Goal: Task Accomplishment & Management: Use online tool/utility

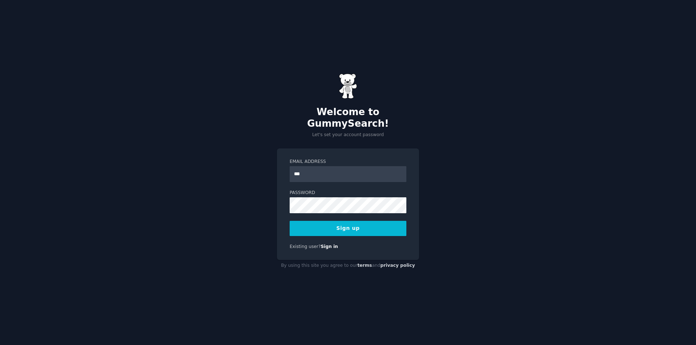
type input "**********"
click at [253, 196] on div "**********" at bounding box center [348, 172] width 696 height 345
click at [249, 196] on div "**********" at bounding box center [348, 172] width 696 height 345
click at [357, 224] on button "Sign up" at bounding box center [348, 228] width 117 height 15
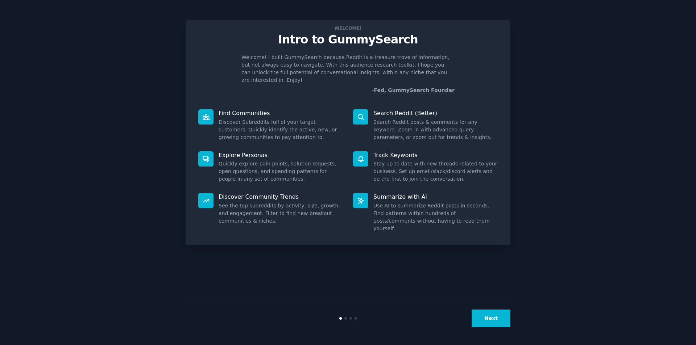
click at [488, 319] on button "Next" at bounding box center [491, 319] width 39 height 18
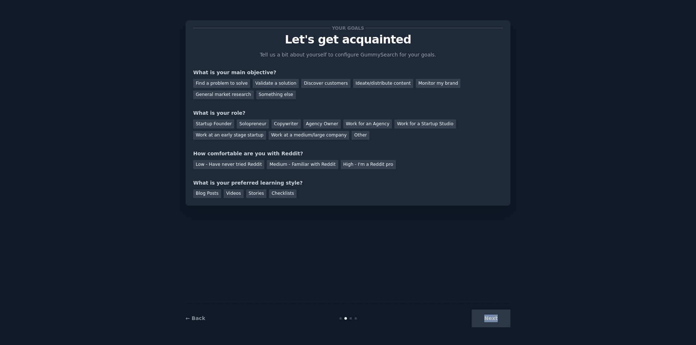
click at [488, 319] on div "Next" at bounding box center [456, 319] width 108 height 18
click at [369, 214] on div "Your goals Let's get acquainted Tell us a bit about yourself to configure Gummy…" at bounding box center [348, 172] width 325 height 325
click at [236, 82] on div "Find a problem to solve" at bounding box center [221, 83] width 57 height 9
click at [267, 82] on div "Validate a solution" at bounding box center [276, 83] width 46 height 9
click at [234, 80] on div "Find a problem to solve" at bounding box center [221, 83] width 57 height 9
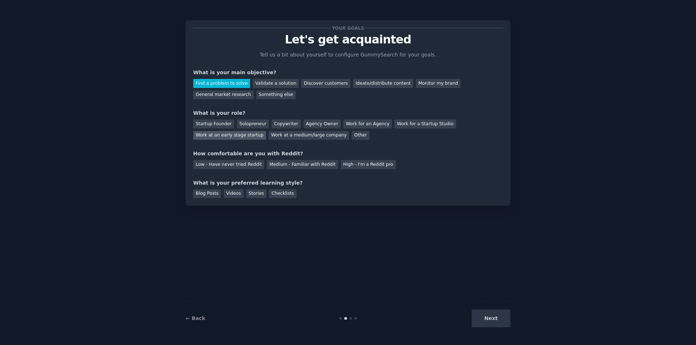
click at [266, 131] on div "Work at an early stage startup" at bounding box center [229, 135] width 73 height 9
click at [275, 163] on div "Medium - Familiar with Reddit" at bounding box center [302, 164] width 71 height 9
click at [232, 194] on div "Videos" at bounding box center [234, 194] width 20 height 9
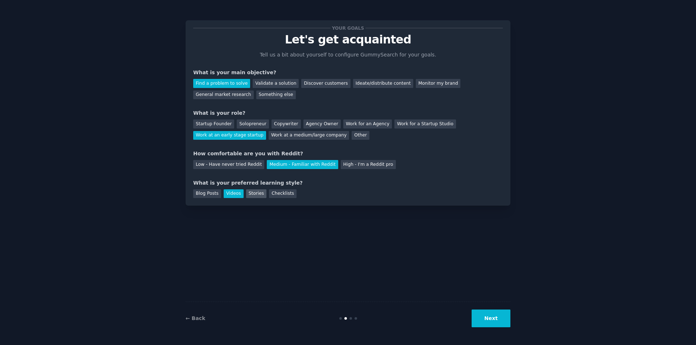
click at [255, 194] on div "Stories" at bounding box center [256, 194] width 20 height 9
click at [230, 194] on div "Videos" at bounding box center [234, 194] width 20 height 9
click at [255, 194] on div "Stories" at bounding box center [256, 194] width 20 height 9
click at [499, 319] on button "Next" at bounding box center [491, 319] width 39 height 18
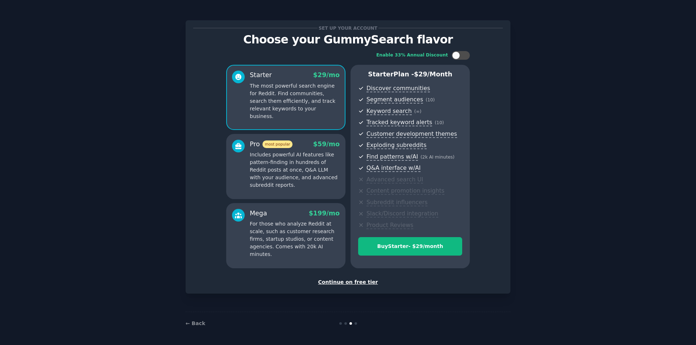
click at [351, 281] on div "Continue on free tier" at bounding box center [348, 283] width 310 height 8
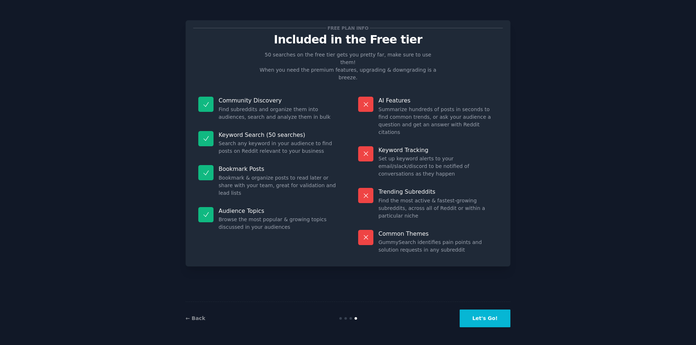
click at [486, 318] on button "Let's Go!" at bounding box center [485, 319] width 51 height 18
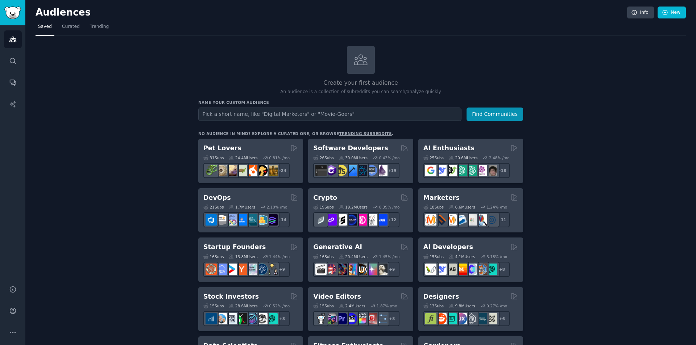
click at [334, 117] on input "text" at bounding box center [329, 114] width 263 height 13
type input "d"
type input "cannabis"
click at [467, 108] on button "Find Communities" at bounding box center [495, 114] width 57 height 13
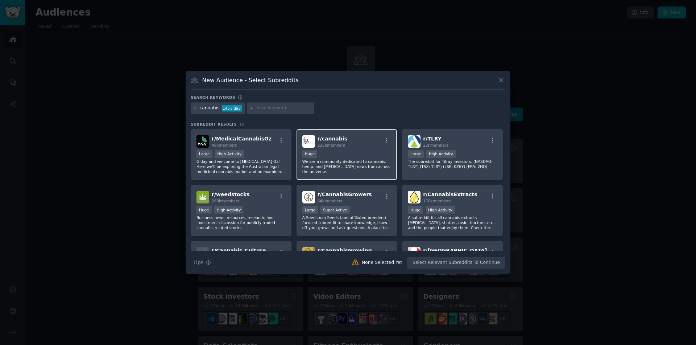
click at [368, 141] on div "r/ cannabis 226k members" at bounding box center [346, 141] width 89 height 13
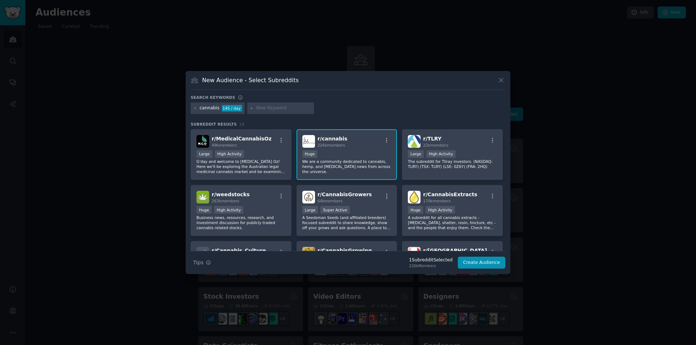
click at [261, 108] on input "text" at bounding box center [283, 108] width 55 height 7
type input "rolling"
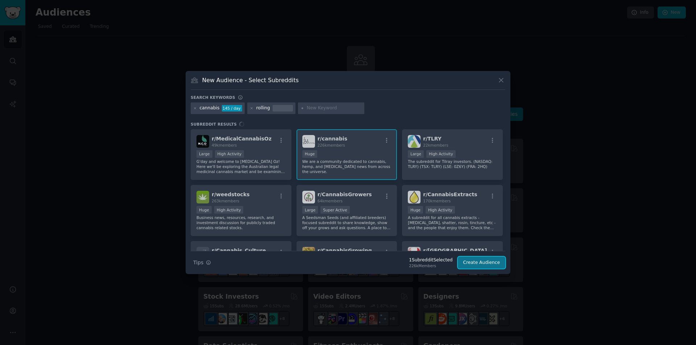
click at [476, 261] on button "Create Audience" at bounding box center [482, 263] width 48 height 12
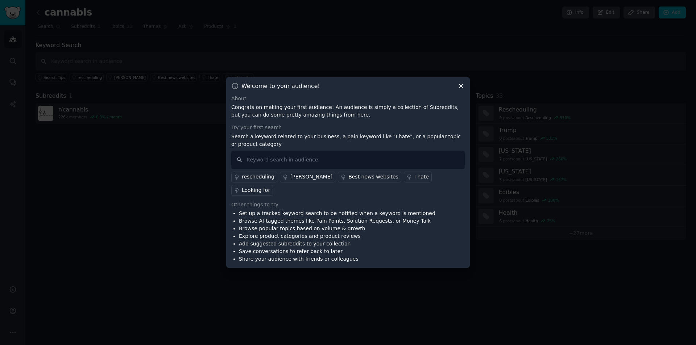
click at [458, 90] on icon at bounding box center [461, 86] width 8 height 8
click at [460, 88] on icon at bounding box center [461, 86] width 4 height 4
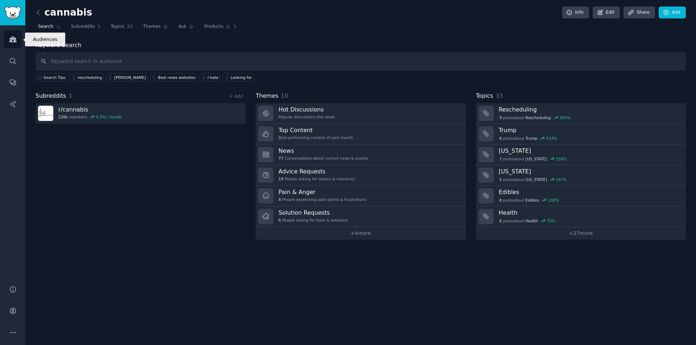
click at [15, 41] on icon "Sidebar" at bounding box center [13, 40] width 8 height 8
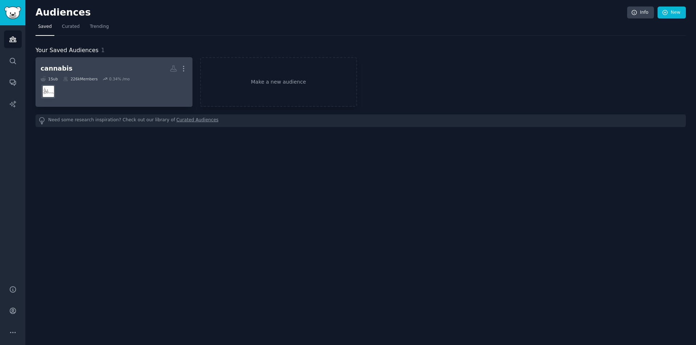
click at [112, 92] on dd "r/cannabis" at bounding box center [114, 92] width 147 height 20
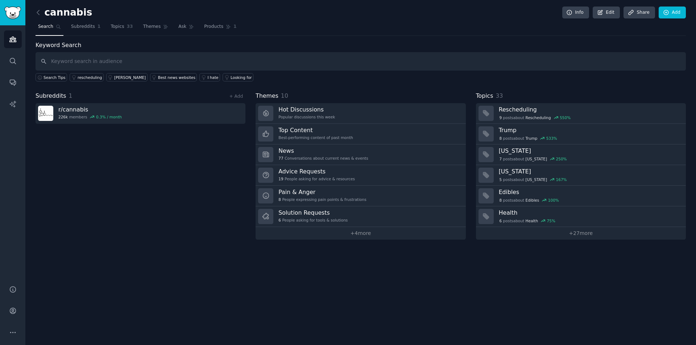
click at [100, 66] on input "text" at bounding box center [361, 61] width 650 height 18
click at [85, 24] on span "Subreddits" at bounding box center [83, 27] width 24 height 7
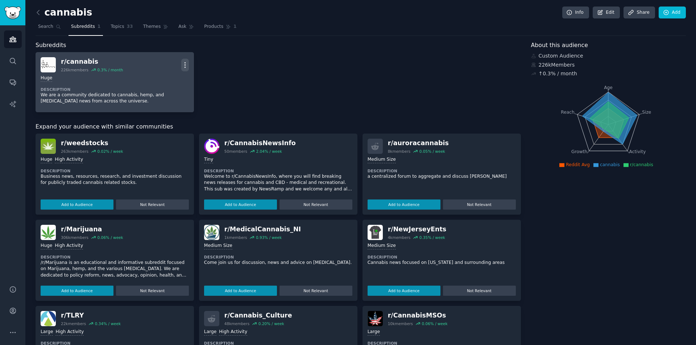
click at [183, 63] on icon "button" at bounding box center [185, 65] width 8 height 8
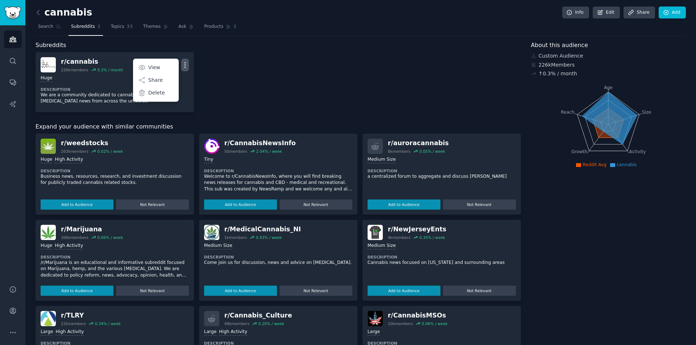
click at [258, 71] on div "r/ cannabis 226k members 0.3 % / month More View Share Delete Huge Description …" at bounding box center [278, 82] width 485 height 60
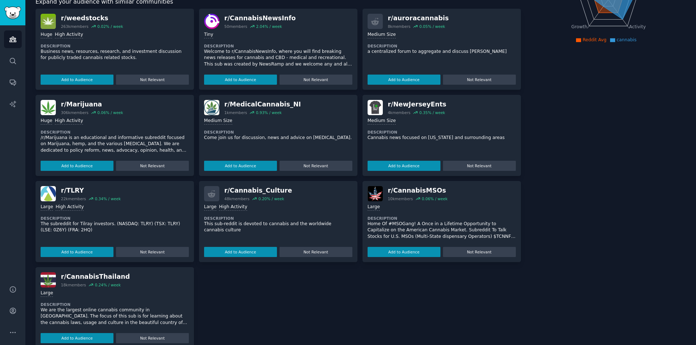
scroll to position [138, 0]
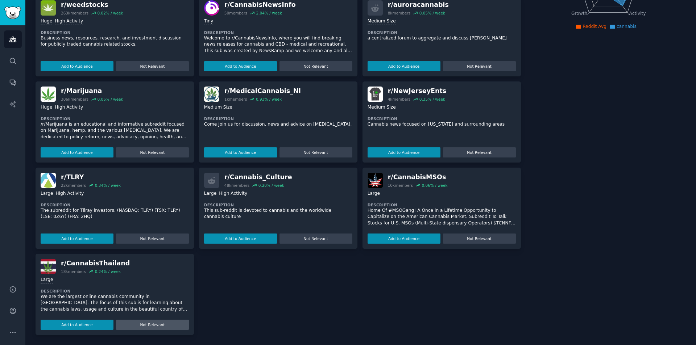
click at [167, 323] on button "Not Relevant" at bounding box center [152, 325] width 73 height 10
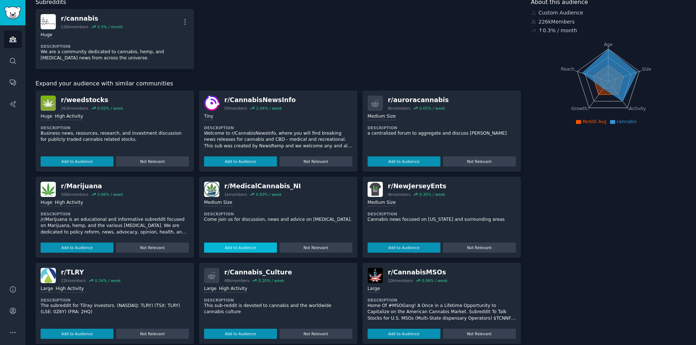
scroll to position [52, 0]
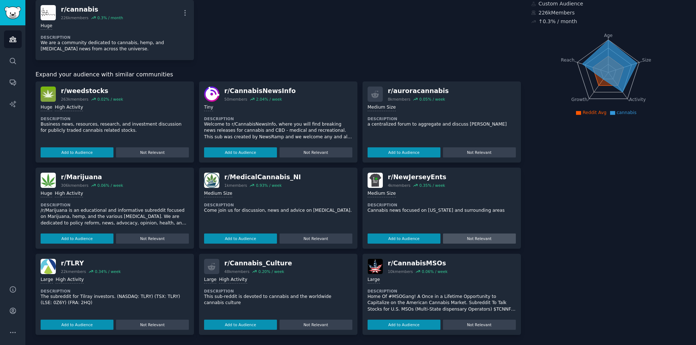
click at [465, 238] on button "Not Relevant" at bounding box center [479, 239] width 73 height 10
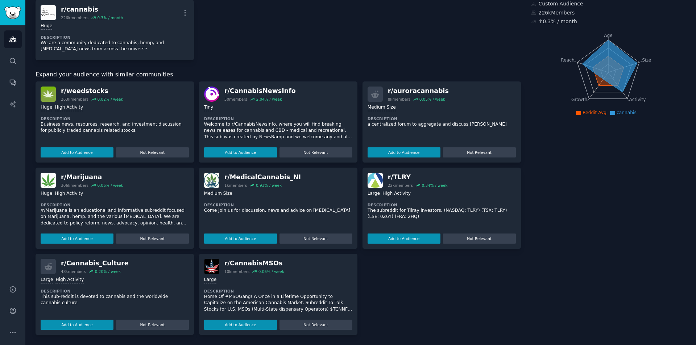
click at [465, 238] on button "Not Relevant" at bounding box center [479, 239] width 73 height 10
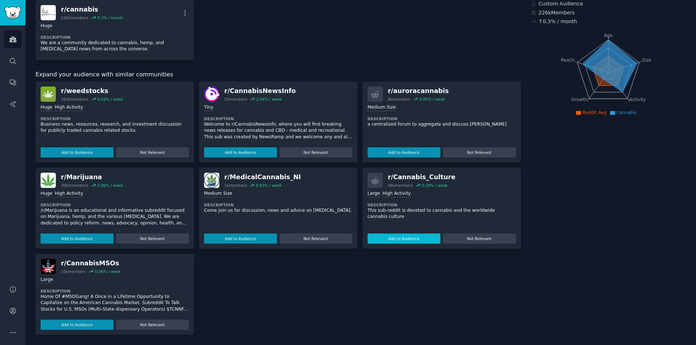
click at [403, 239] on button "Add to Audience" at bounding box center [404, 239] width 73 height 10
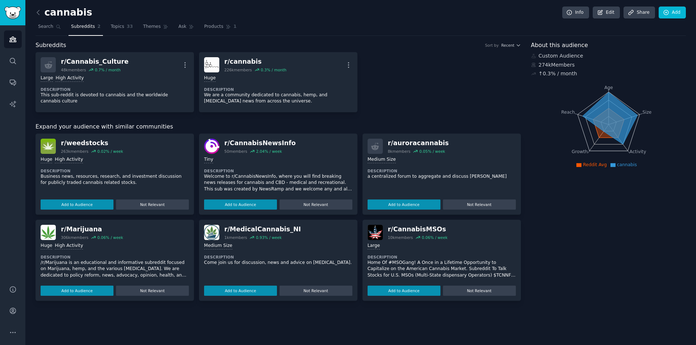
click at [484, 47] on div "Sort by Recent" at bounding box center [500, 45] width 41 height 5
click at [606, 14] on link "Edit" at bounding box center [606, 13] width 27 height 12
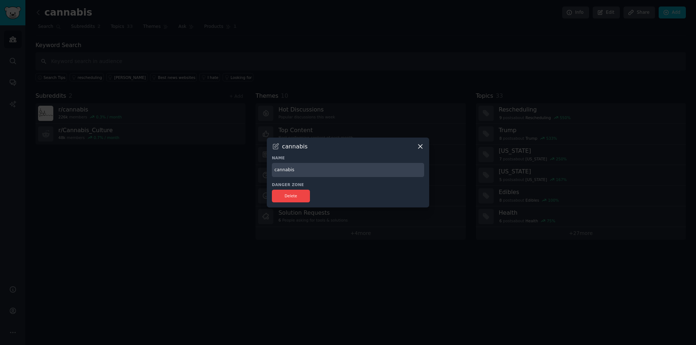
click at [422, 145] on icon at bounding box center [420, 147] width 4 height 4
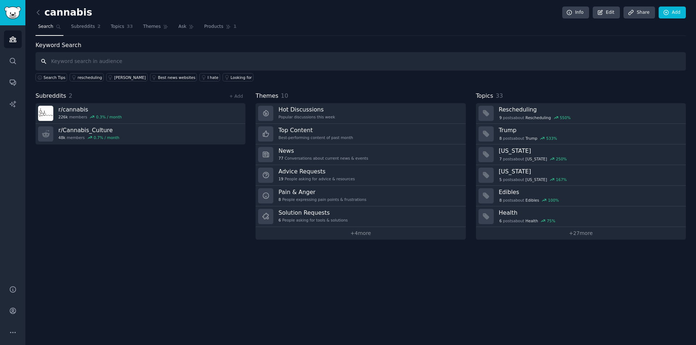
click at [74, 65] on input "text" at bounding box center [361, 61] width 650 height 18
type input "c"
type input "rolling"
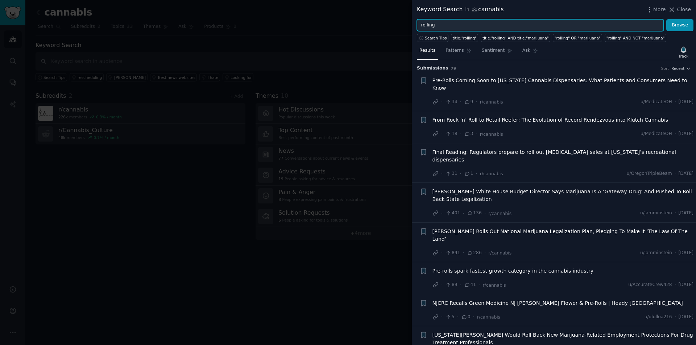
click at [475, 26] on input "rolling" at bounding box center [540, 25] width 247 height 12
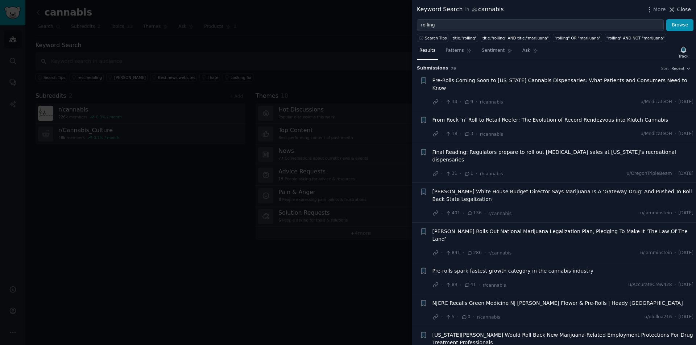
click at [686, 9] on span "Close" at bounding box center [684, 10] width 14 height 8
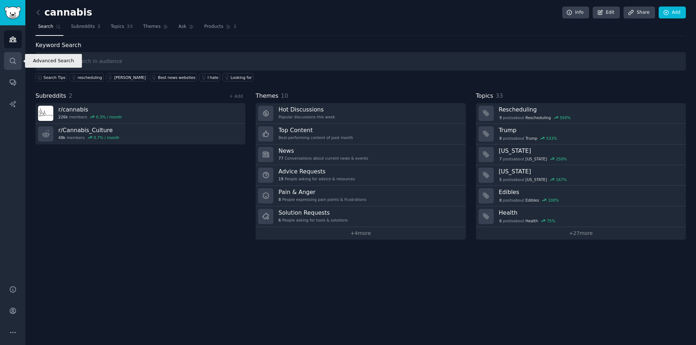
click at [11, 57] on icon "Sidebar" at bounding box center [13, 61] width 8 height 8
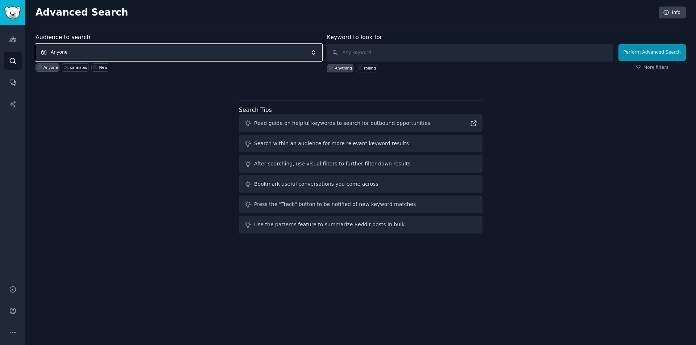
click at [252, 45] on span "Anyone" at bounding box center [179, 52] width 286 height 17
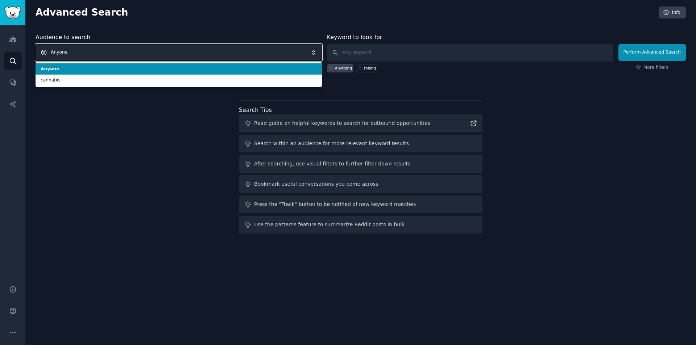
click at [237, 50] on span "Anyone" at bounding box center [179, 52] width 286 height 17
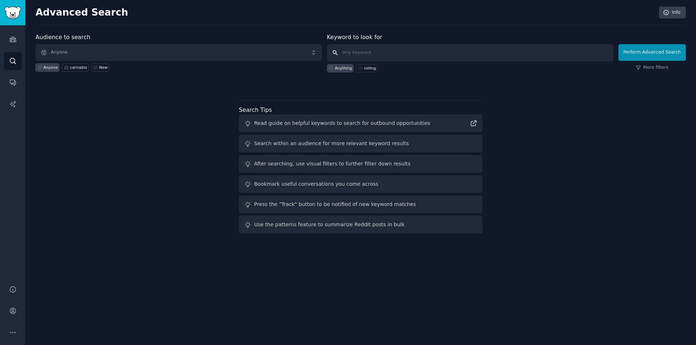
click at [381, 54] on input "text" at bounding box center [470, 52] width 286 height 17
type input "rolling"
click button "Perform Advanced Search" at bounding box center [651, 52] width 67 height 17
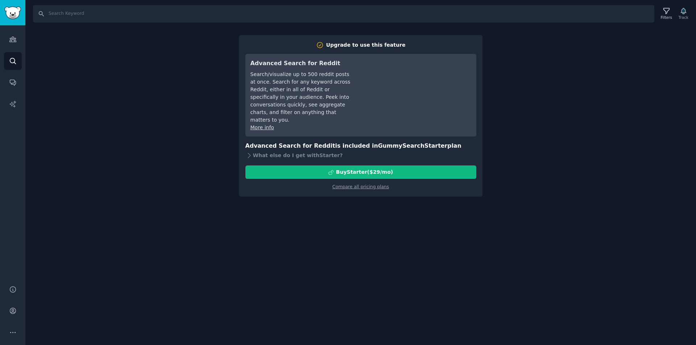
click at [138, 169] on div "Search Filters Track Upgrade to use this feature Advanced Search for Reddit Sea…" at bounding box center [360, 172] width 671 height 345
click at [12, 80] on icon "Sidebar" at bounding box center [13, 83] width 6 height 6
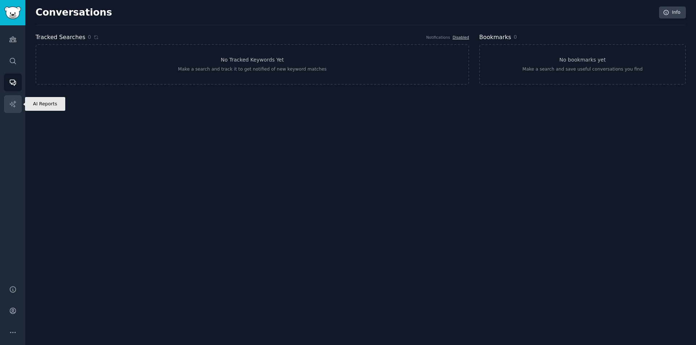
click at [11, 101] on icon "Sidebar" at bounding box center [13, 104] width 8 height 8
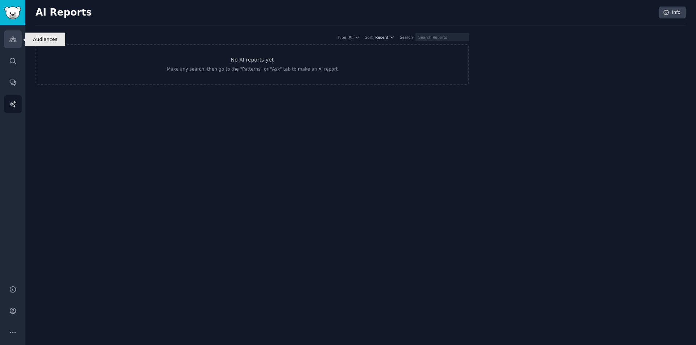
click at [11, 39] on icon "Sidebar" at bounding box center [12, 39] width 7 height 5
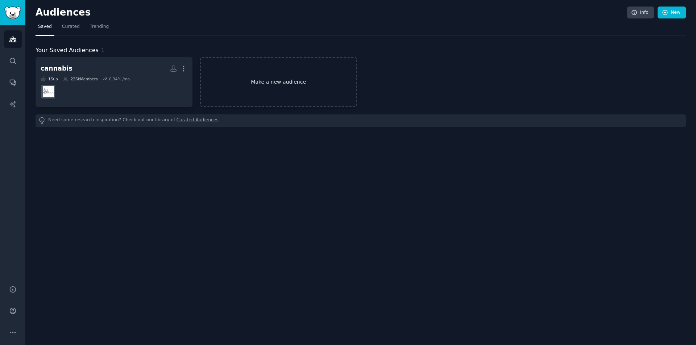
click at [267, 87] on link "Make a new audience" at bounding box center [278, 82] width 157 height 50
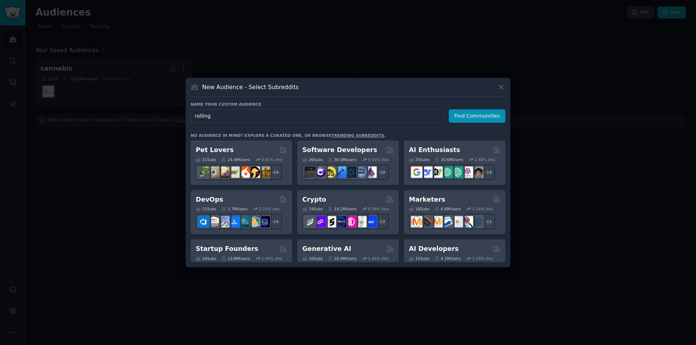
type input "rolling"
click at [462, 123] on div "Name your custom audience Audience Name rolling Find Communities No audience in…" at bounding box center [348, 182] width 315 height 161
click at [463, 120] on button "Find Communities" at bounding box center [477, 115] width 57 height 13
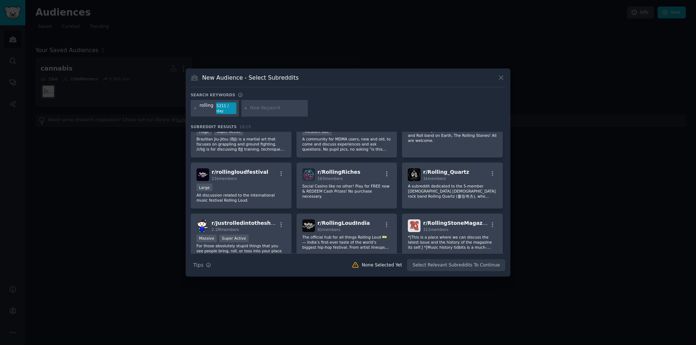
scroll to position [36, 0]
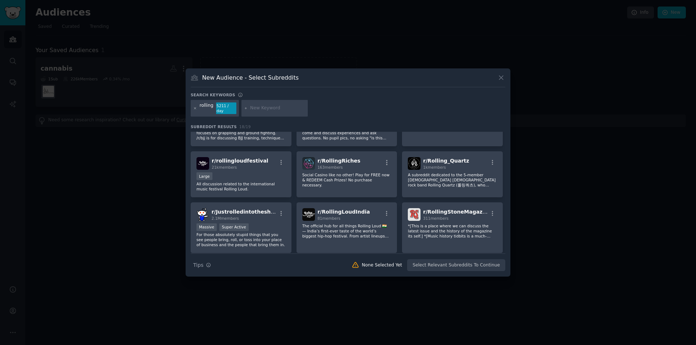
click at [195, 108] on icon at bounding box center [195, 109] width 4 height 4
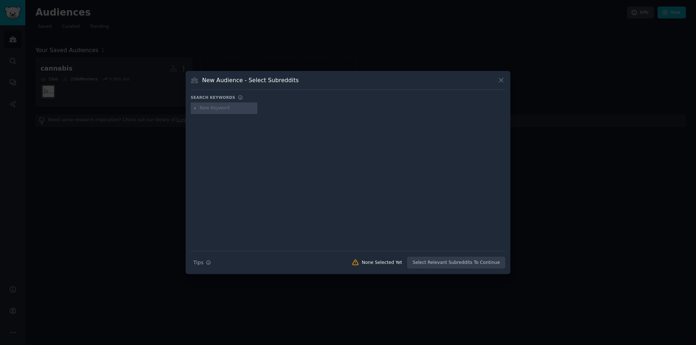
click at [233, 109] on input "text" at bounding box center [227, 108] width 55 height 7
type input "artofrolling"
click at [218, 105] on div "artofrolling" at bounding box center [212, 108] width 24 height 7
click at [195, 107] on icon at bounding box center [195, 109] width 4 height 4
click at [231, 109] on input "text" at bounding box center [227, 108] width 55 height 7
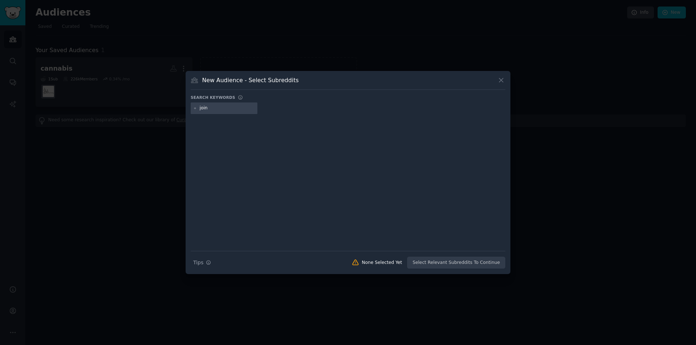
type input "joint"
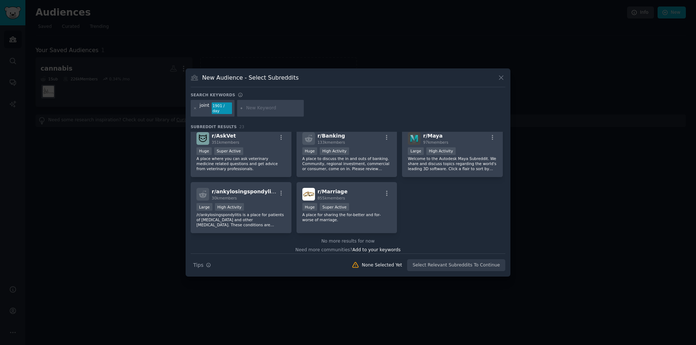
scroll to position [336, 0]
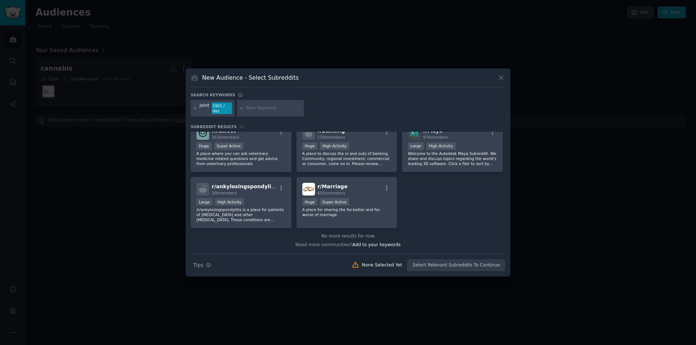
click at [196, 107] on icon at bounding box center [195, 109] width 4 height 4
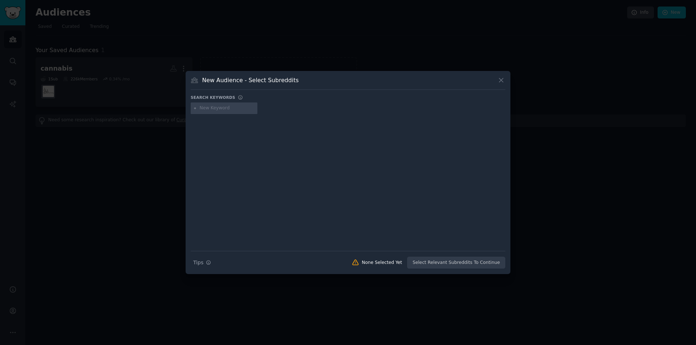
click at [210, 108] on input "text" at bounding box center [227, 108] width 55 height 7
type input "joint rolling"
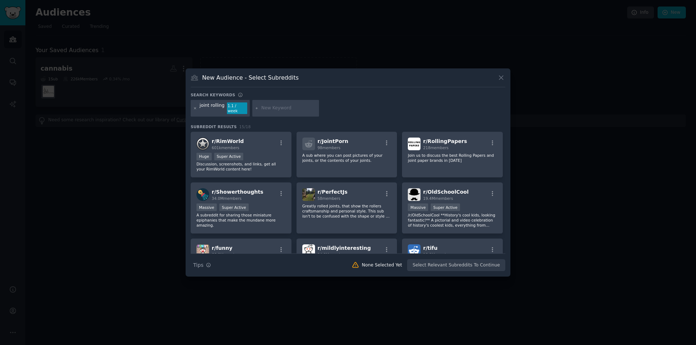
click at [194, 107] on icon at bounding box center [195, 109] width 4 height 4
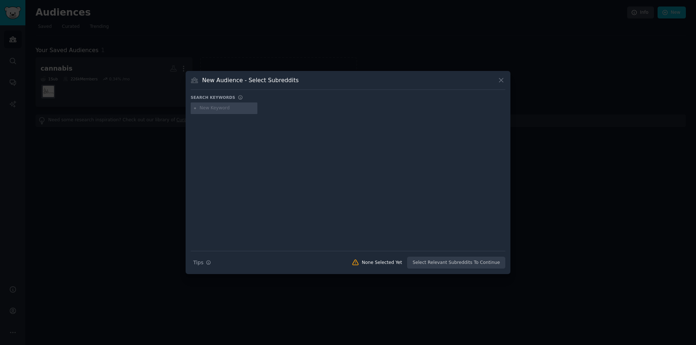
click at [225, 105] on input "text" at bounding box center [227, 108] width 55 height 7
type input "art of rolling"
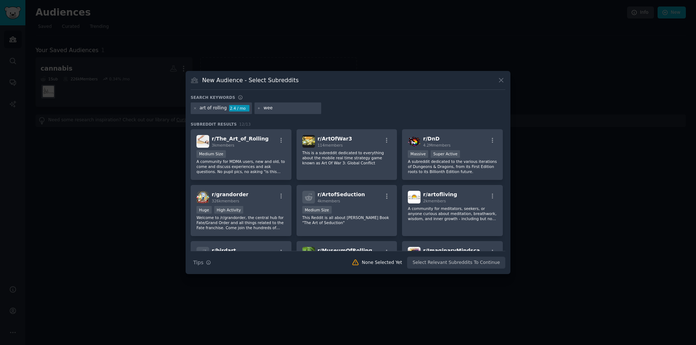
type input "weed"
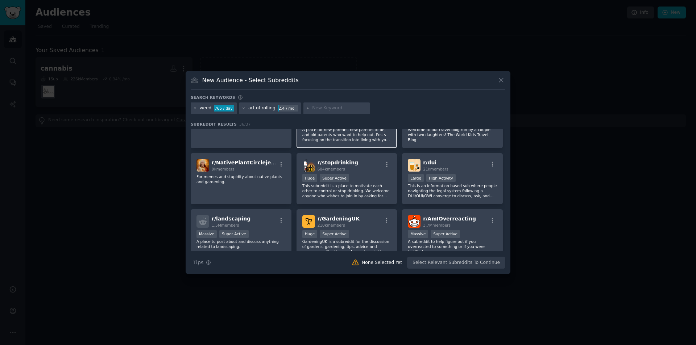
scroll to position [544, 0]
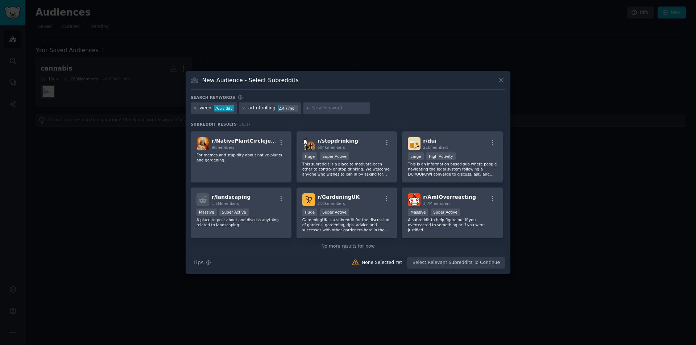
click at [194, 109] on icon at bounding box center [195, 109] width 4 height 4
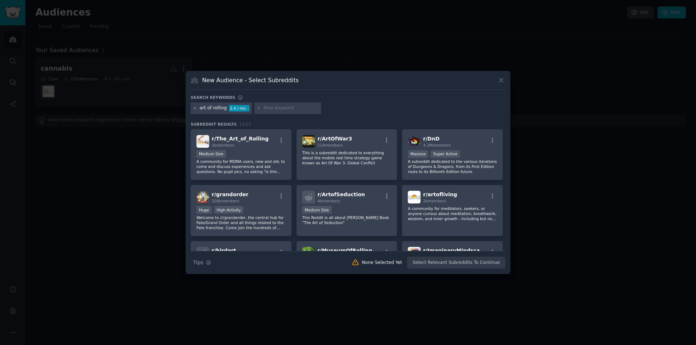
click at [195, 110] on icon at bounding box center [195, 109] width 4 height 4
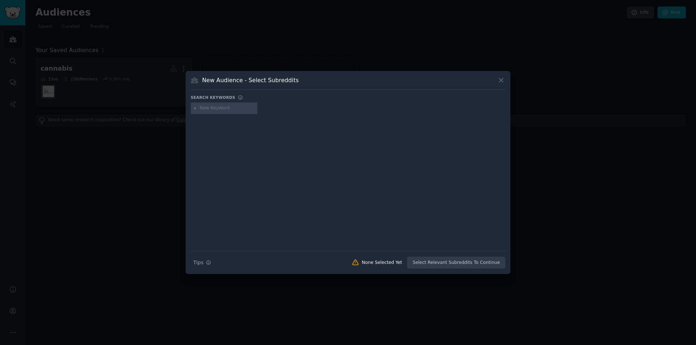
click at [203, 107] on input "text" at bounding box center [227, 108] width 55 height 7
type input "marijuana"
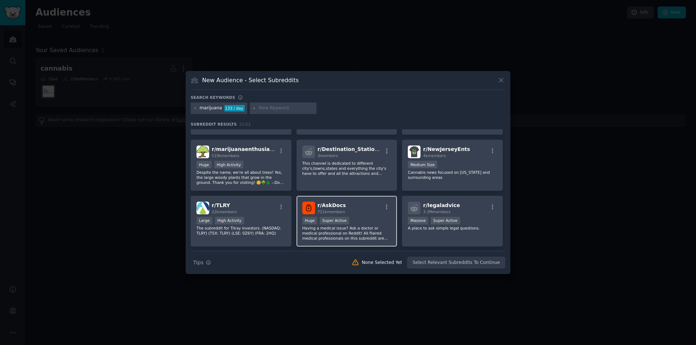
scroll to position [145, 0]
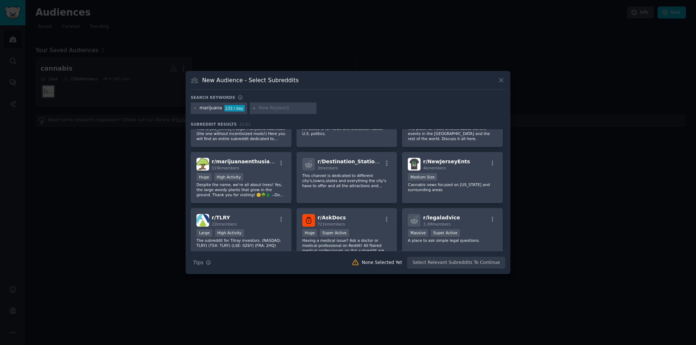
click at [148, 219] on div at bounding box center [348, 172] width 696 height 345
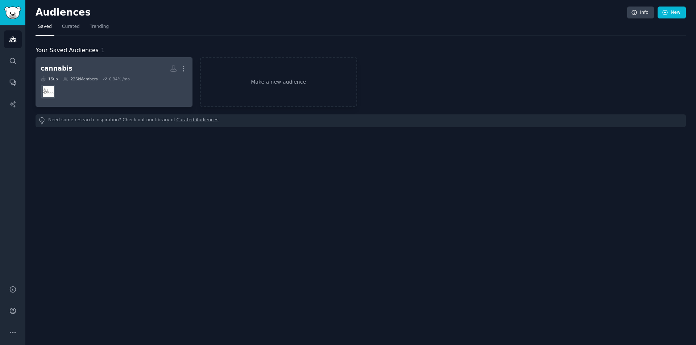
click at [97, 87] on dd at bounding box center [114, 92] width 147 height 20
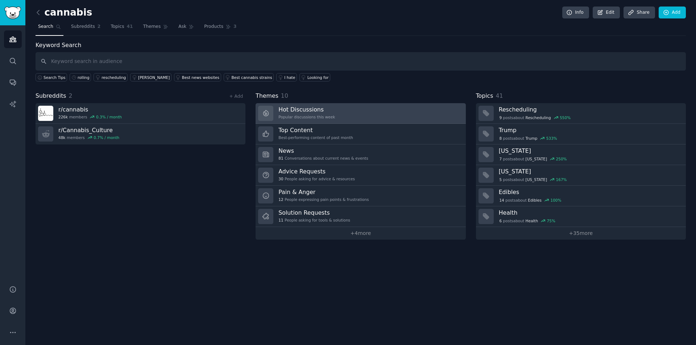
click at [319, 120] on div "Hot Discussions Popular discussions this week" at bounding box center [306, 113] width 57 height 15
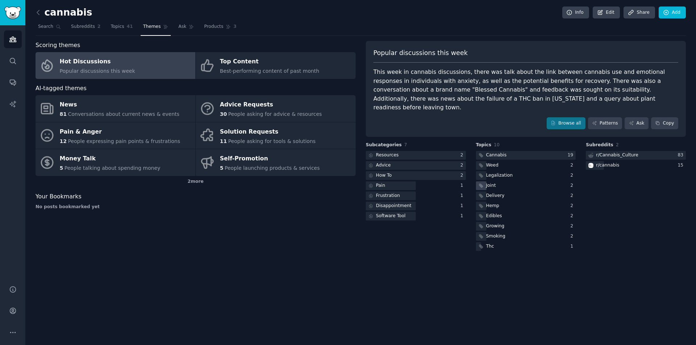
click at [490, 183] on div "Joint" at bounding box center [491, 186] width 10 height 7
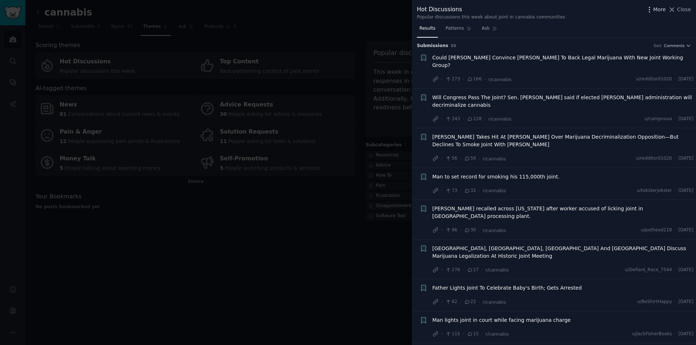
click at [656, 8] on span "More" at bounding box center [659, 10] width 13 height 8
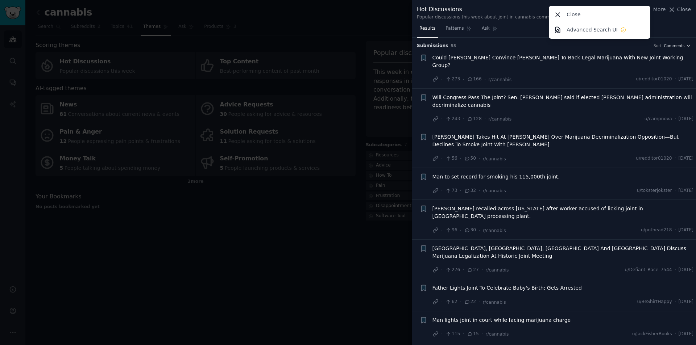
click at [485, 18] on div "Popular discussions this week about joint in cannabis communities" at bounding box center [491, 17] width 148 height 7
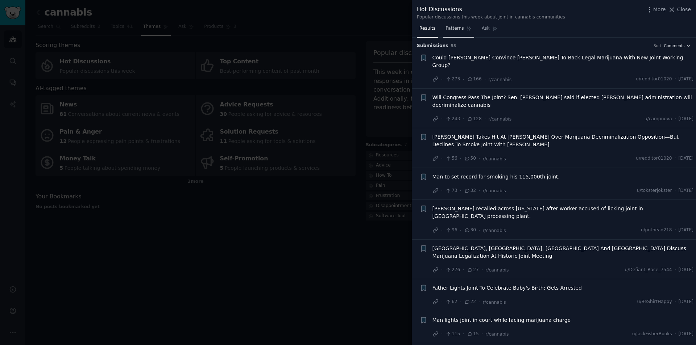
click at [458, 28] on span "Patterns" at bounding box center [455, 28] width 18 height 7
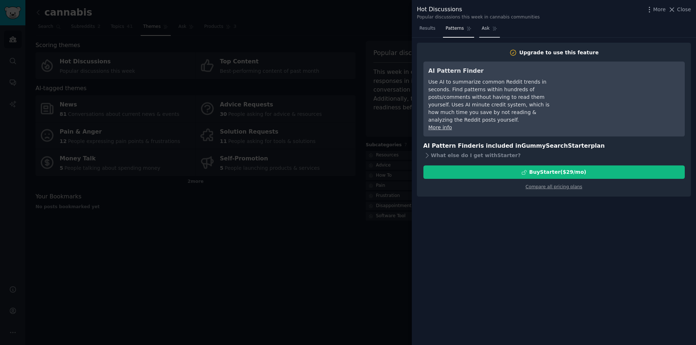
click at [482, 30] on span "Ask" at bounding box center [486, 28] width 8 height 7
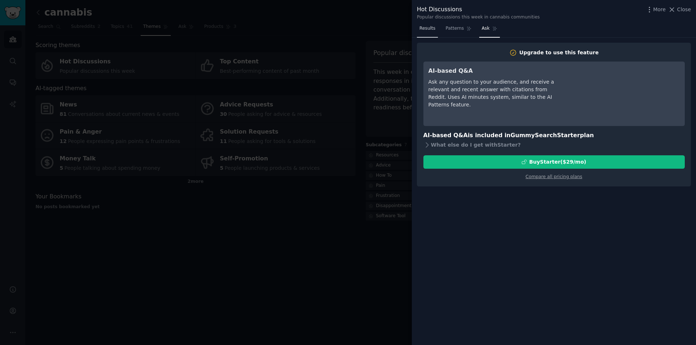
click at [423, 32] on span "Results" at bounding box center [427, 28] width 16 height 7
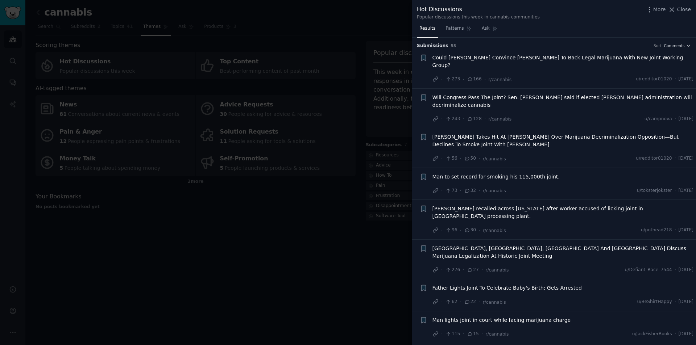
click at [304, 268] on div at bounding box center [348, 172] width 696 height 345
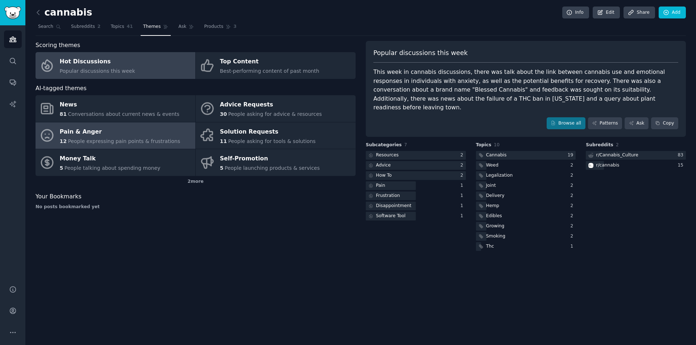
click at [112, 131] on div "Pain & Anger" at bounding box center [120, 132] width 121 height 12
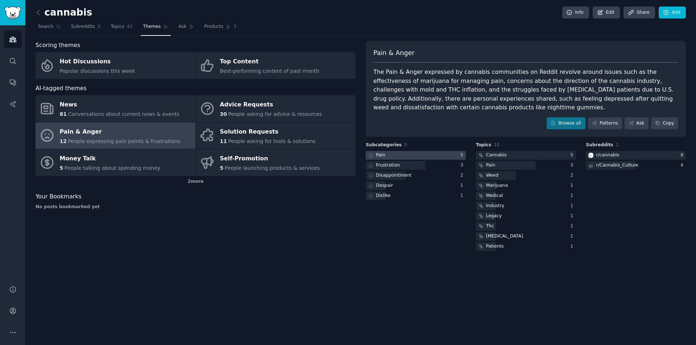
click at [426, 154] on div at bounding box center [416, 155] width 100 height 9
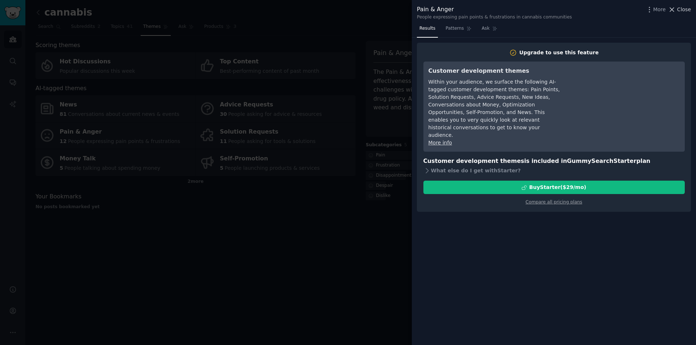
click at [684, 7] on span "Close" at bounding box center [684, 10] width 14 height 8
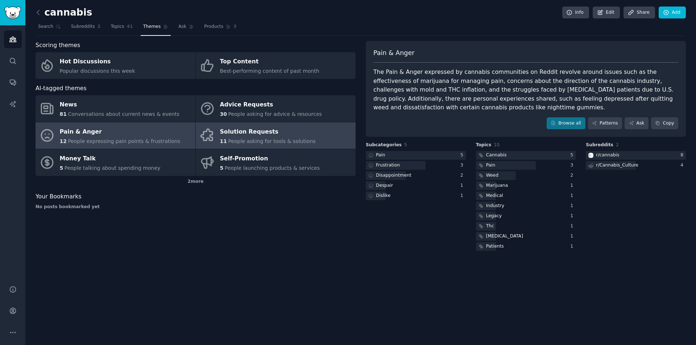
click at [260, 142] on span "People asking for tools & solutions" at bounding box center [271, 141] width 87 height 6
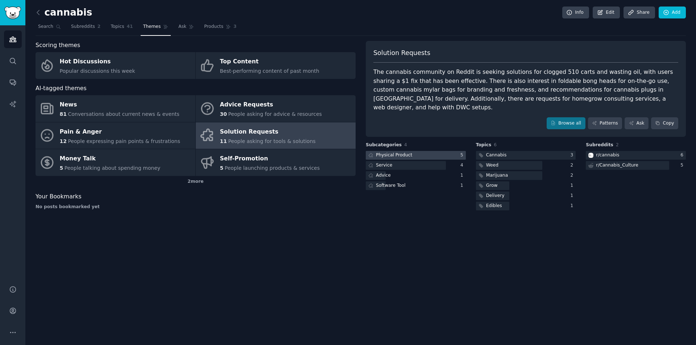
click at [401, 152] on div "Physical Product" at bounding box center [394, 155] width 36 height 7
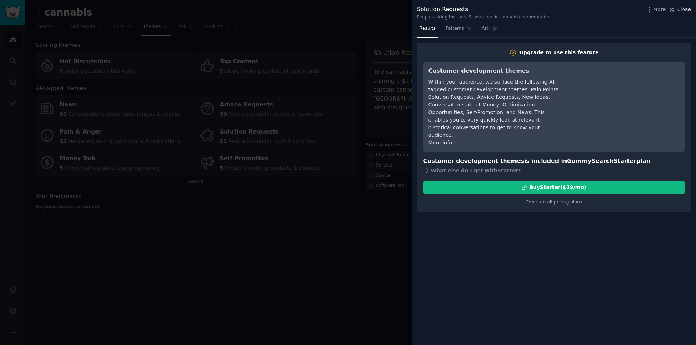
click at [685, 12] on span "Close" at bounding box center [684, 10] width 14 height 8
